Goal: Transaction & Acquisition: Purchase product/service

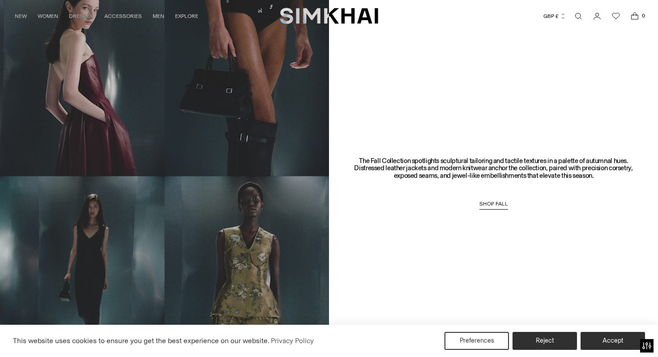
scroll to position [687, 0]
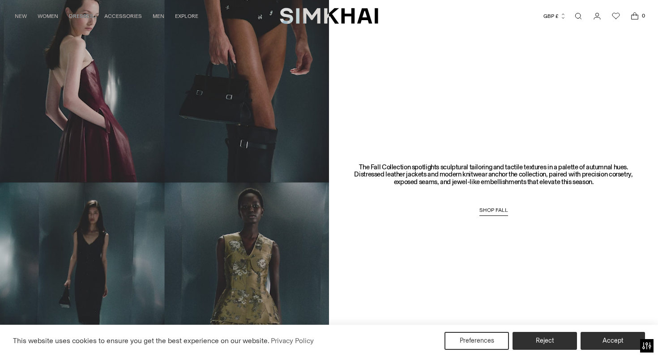
click at [497, 209] on span "SHOP FALL" at bounding box center [493, 210] width 29 height 6
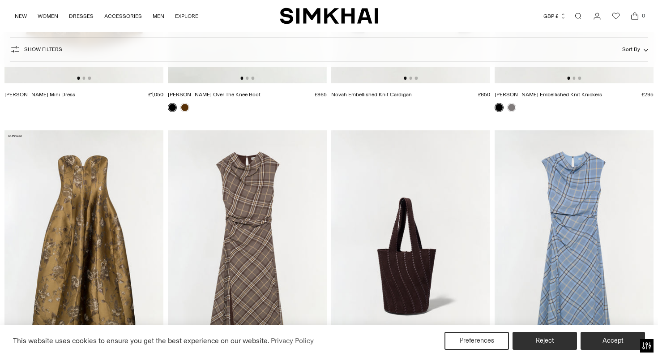
scroll to position [576, 0]
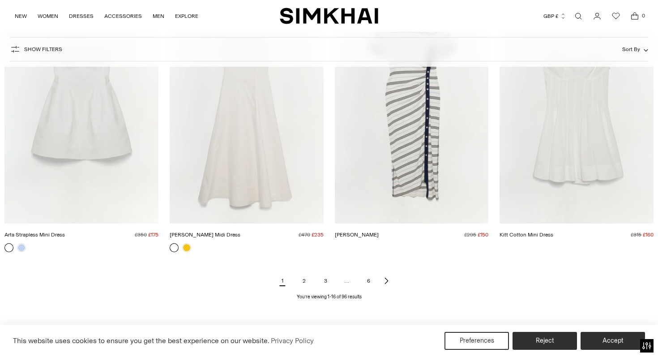
scroll to position [1009, 0]
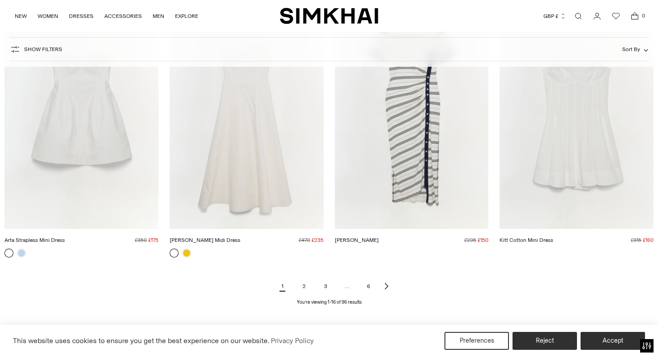
click at [387, 286] on icon "Next page of results" at bounding box center [386, 285] width 7 height 7
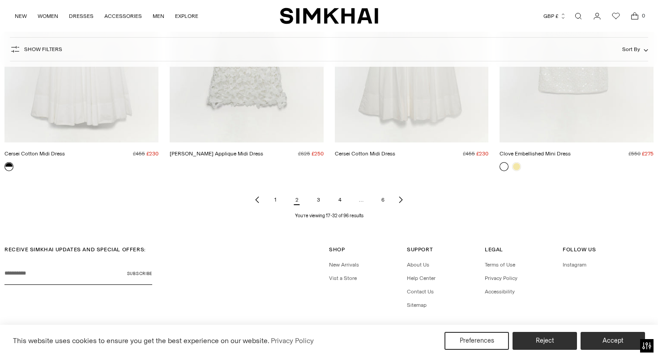
scroll to position [1097, 0]
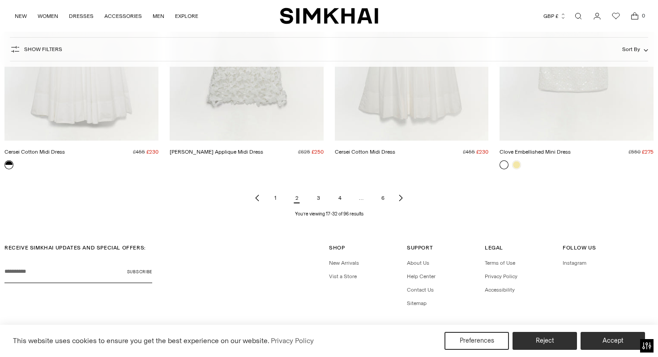
click at [401, 204] on link "Next page of results" at bounding box center [400, 198] width 11 height 18
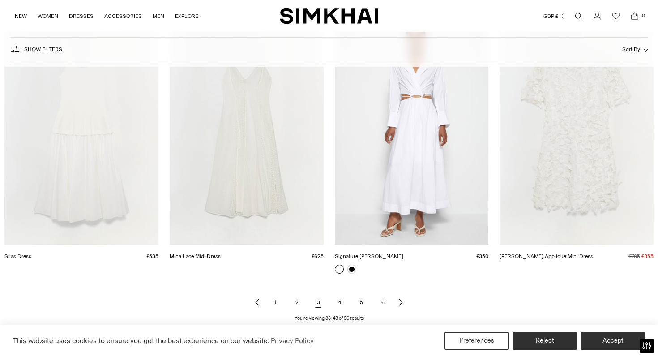
scroll to position [994, 0]
